Goal: Task Accomplishment & Management: Manage account settings

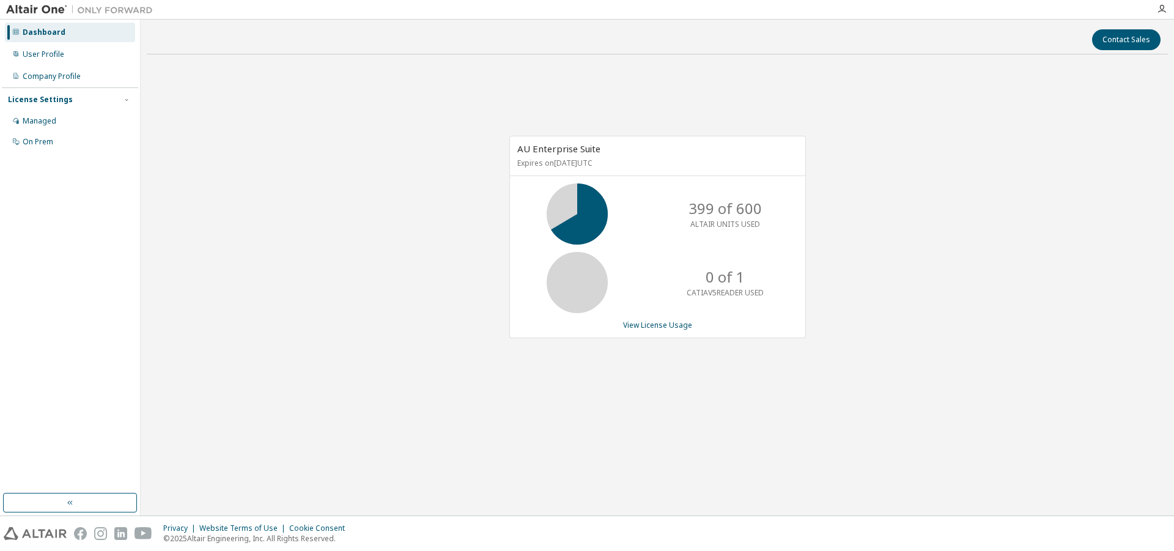
click at [430, 205] on div "AU Enterprise Suite Expires on [DATE] UTC 399 of 600 ALTAIR UNITS USED 0 of 1 C…" at bounding box center [657, 243] width 1021 height 358
click at [40, 122] on div "Managed" at bounding box center [40, 121] width 34 height 10
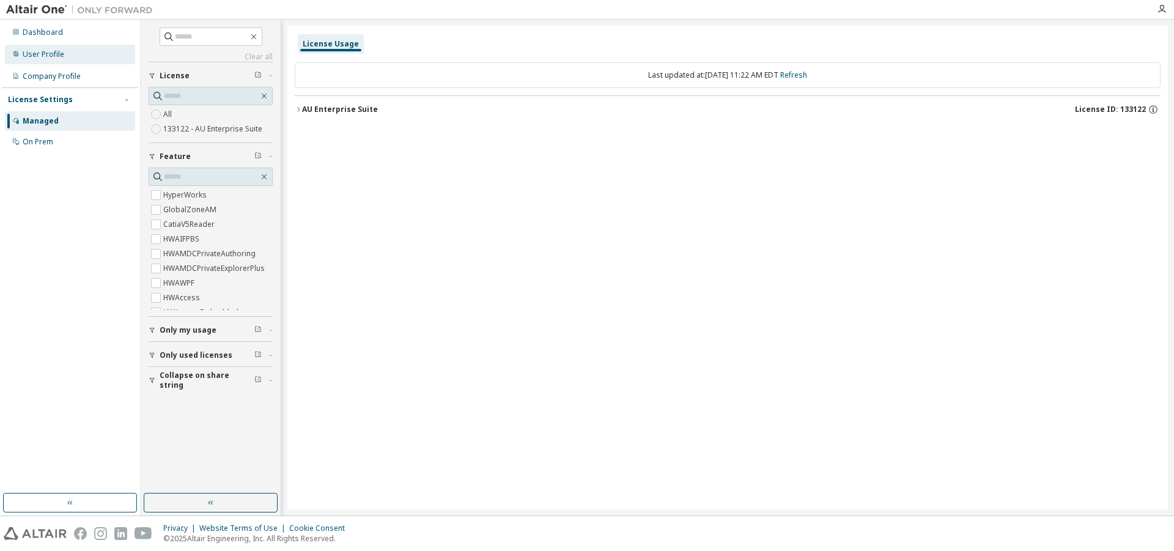
click at [61, 54] on div "User Profile" at bounding box center [44, 55] width 42 height 10
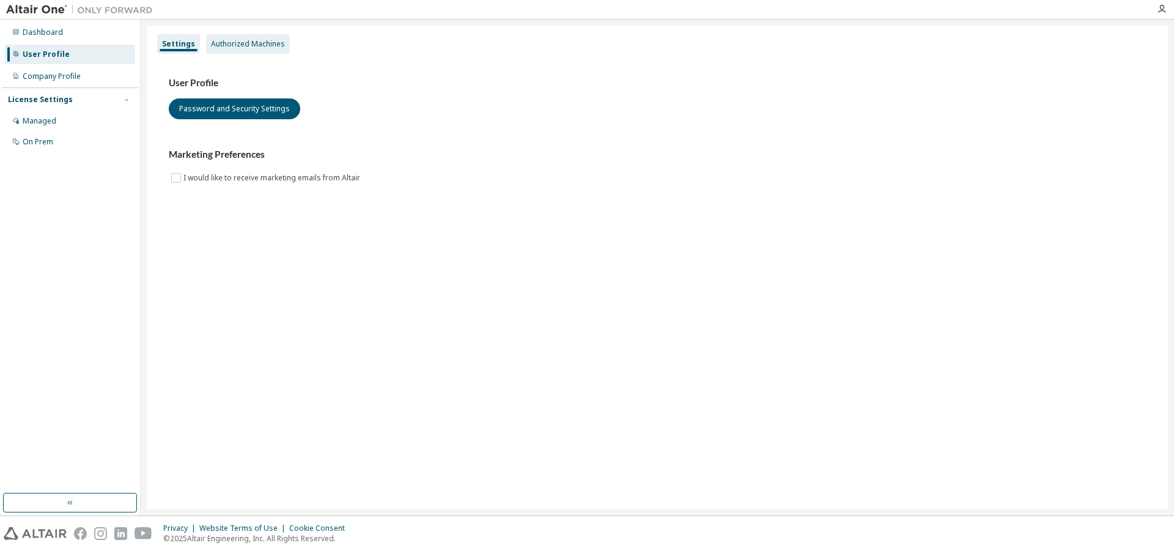
click at [235, 44] on div "Authorized Machines" at bounding box center [248, 44] width 74 height 10
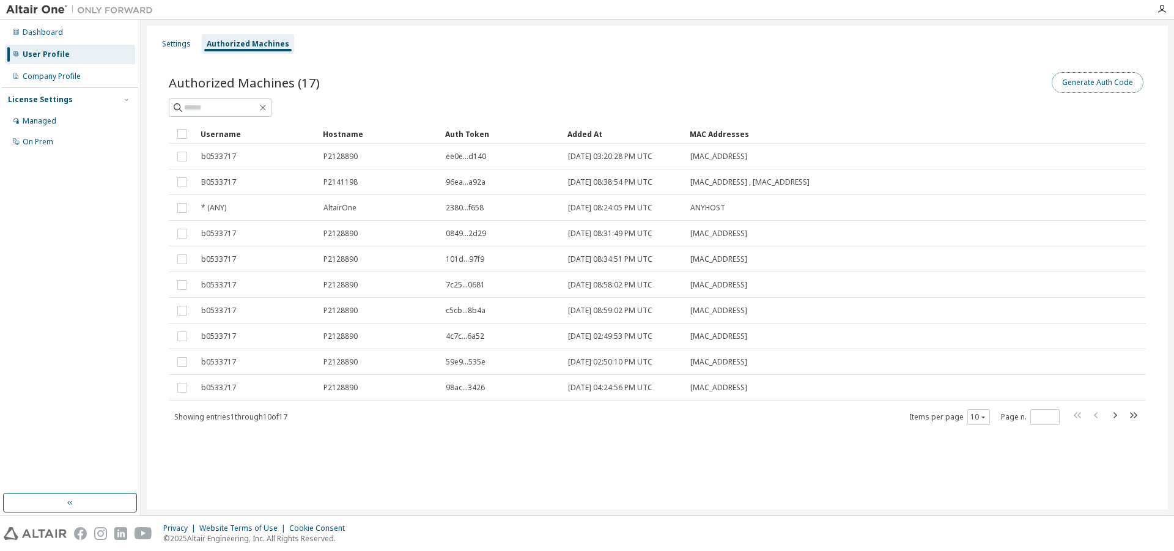
click at [1066, 87] on button "Generate Auth Code" at bounding box center [1098, 82] width 92 height 21
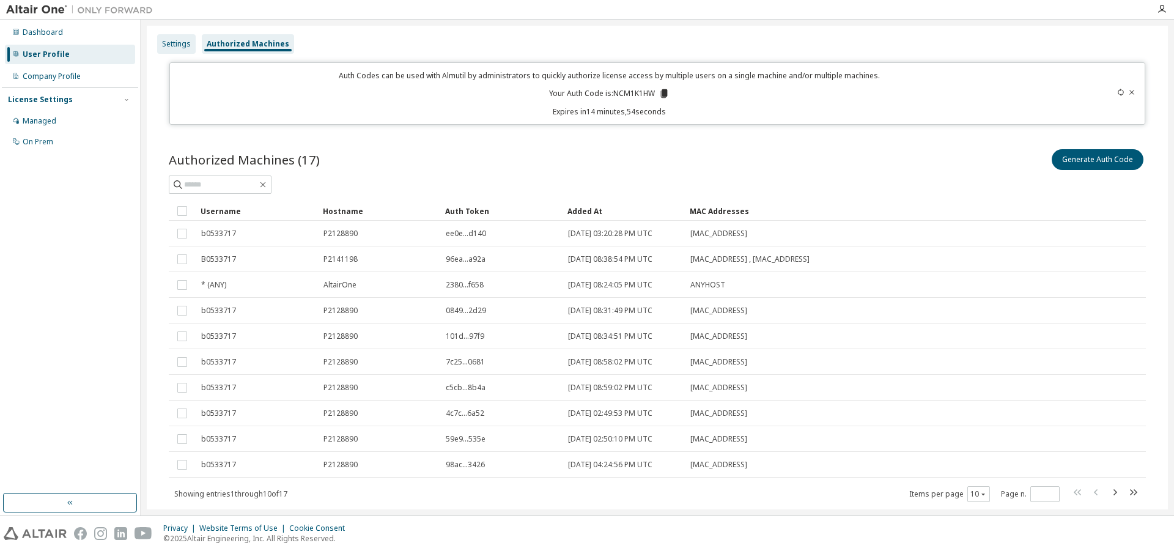
click at [173, 42] on div "Settings" at bounding box center [176, 44] width 29 height 10
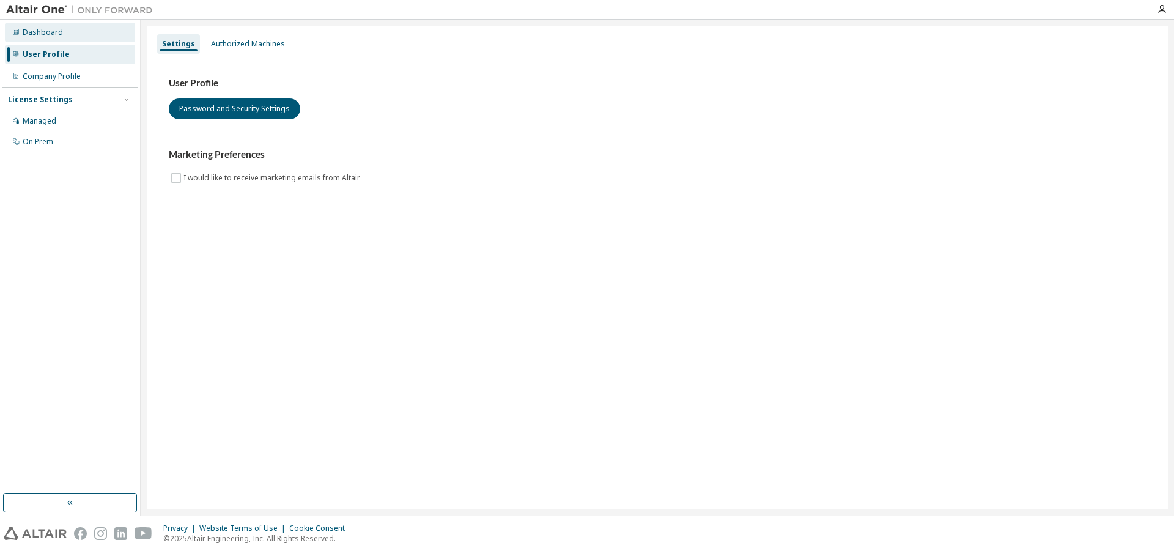
click at [43, 32] on div "Dashboard" at bounding box center [43, 33] width 40 height 10
